Goal: Information Seeking & Learning: Learn about a topic

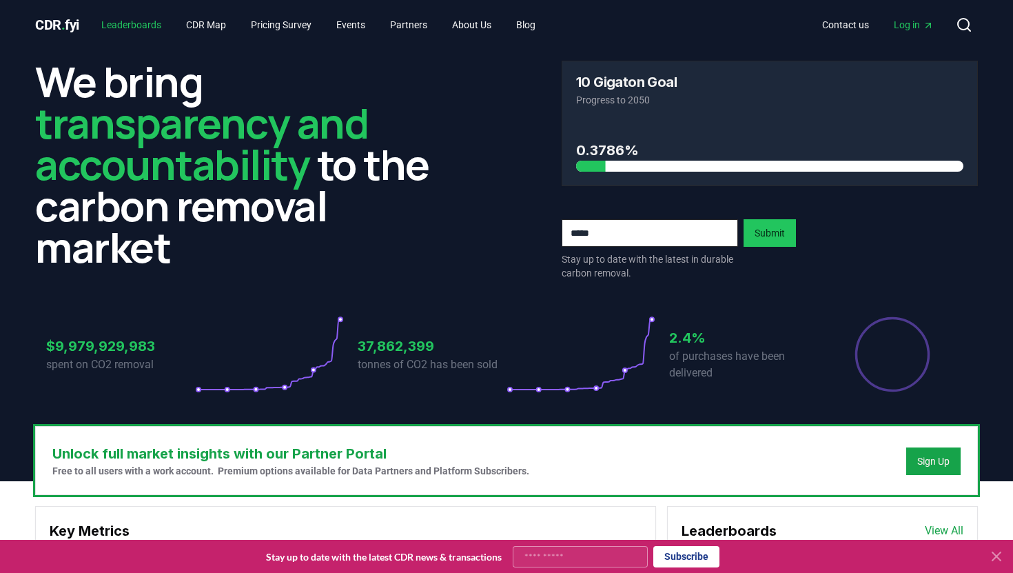
click at [153, 28] on link "Leaderboards" at bounding box center [131, 24] width 82 height 25
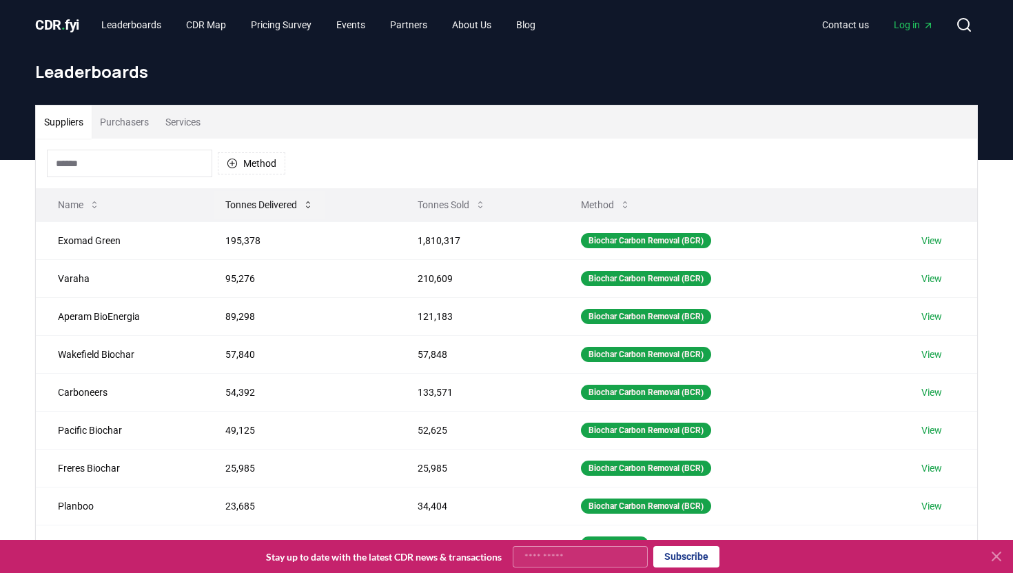
click at [268, 205] on button "Tonnes Delivered" at bounding box center [269, 205] width 110 height 28
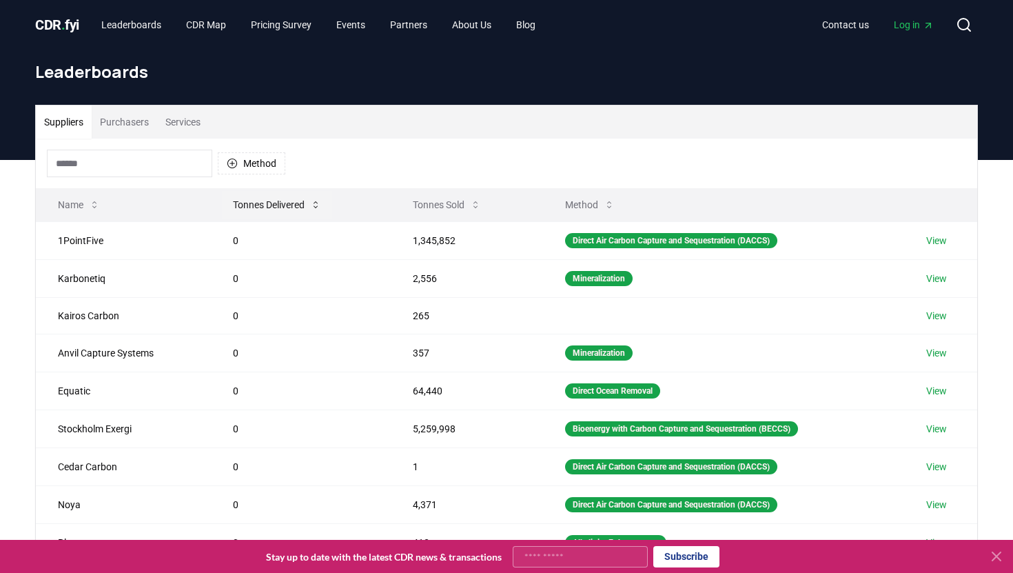
click at [268, 205] on button "Tonnes Delivered" at bounding box center [277, 205] width 110 height 28
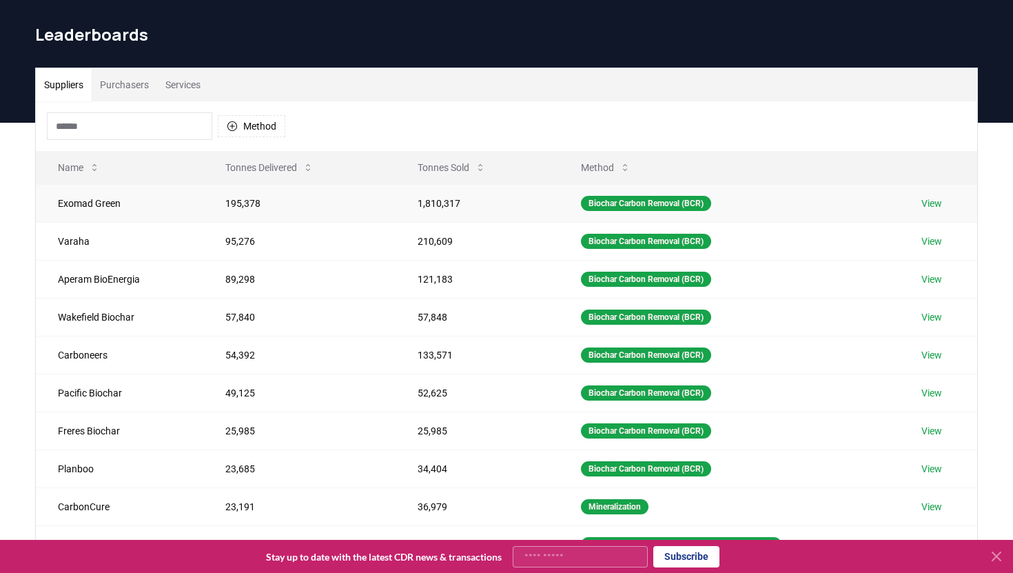
scroll to position [41, 0]
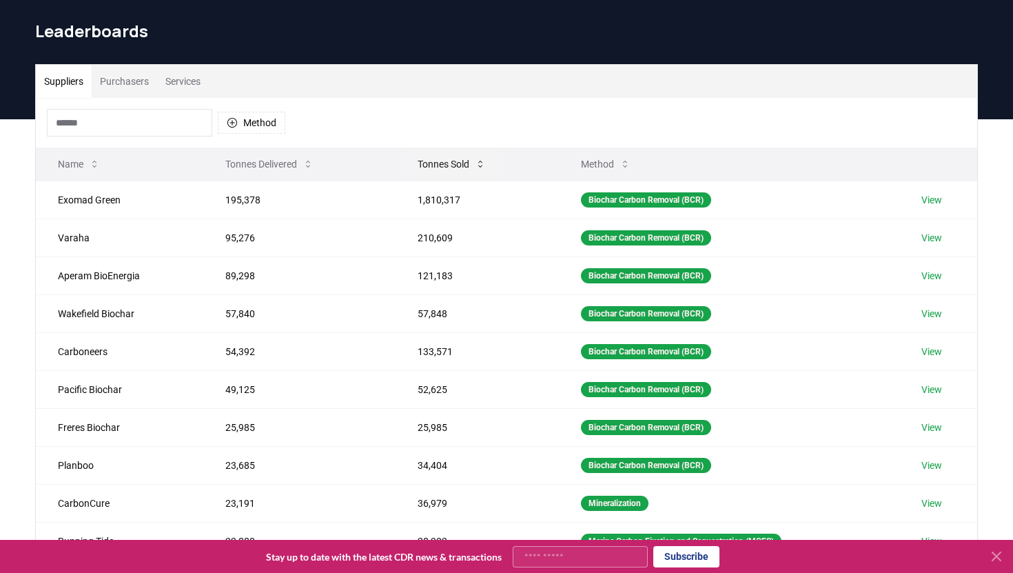
click at [462, 165] on button "Tonnes Sold" at bounding box center [452, 164] width 90 height 28
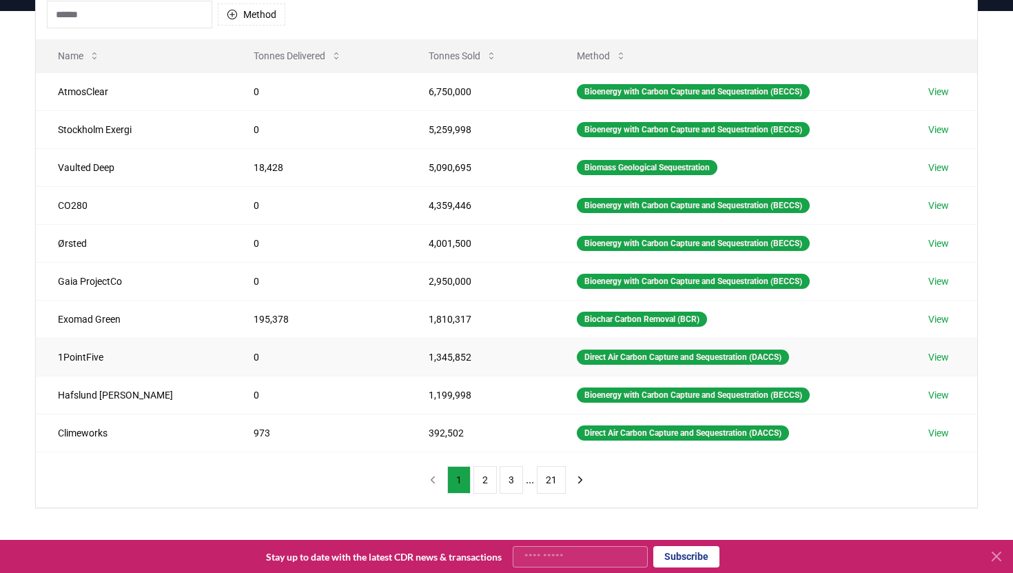
scroll to position [150, 0]
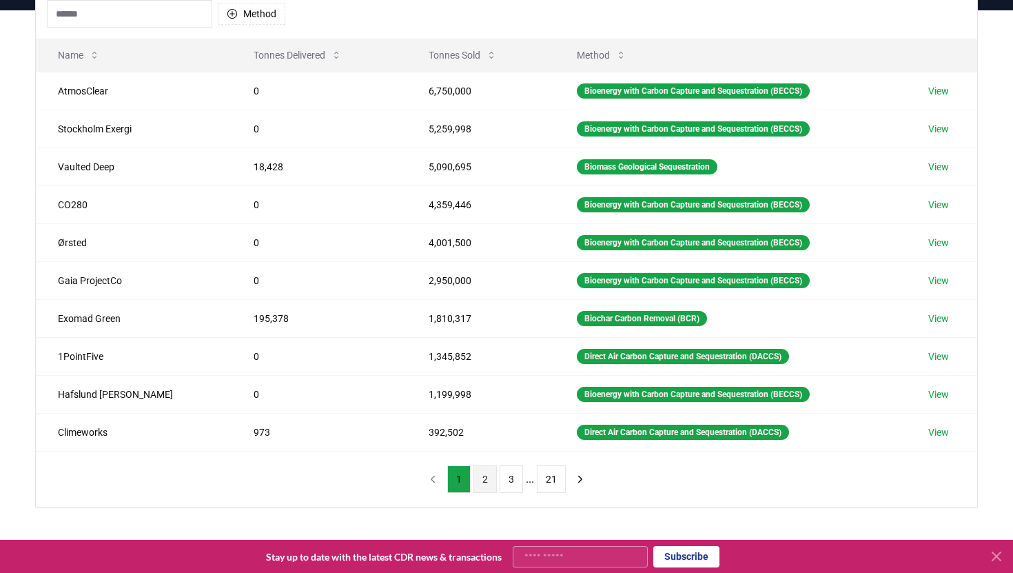
click at [484, 480] on button "2" at bounding box center [484, 479] width 23 height 28
